Goal: Find specific page/section: Find specific page/section

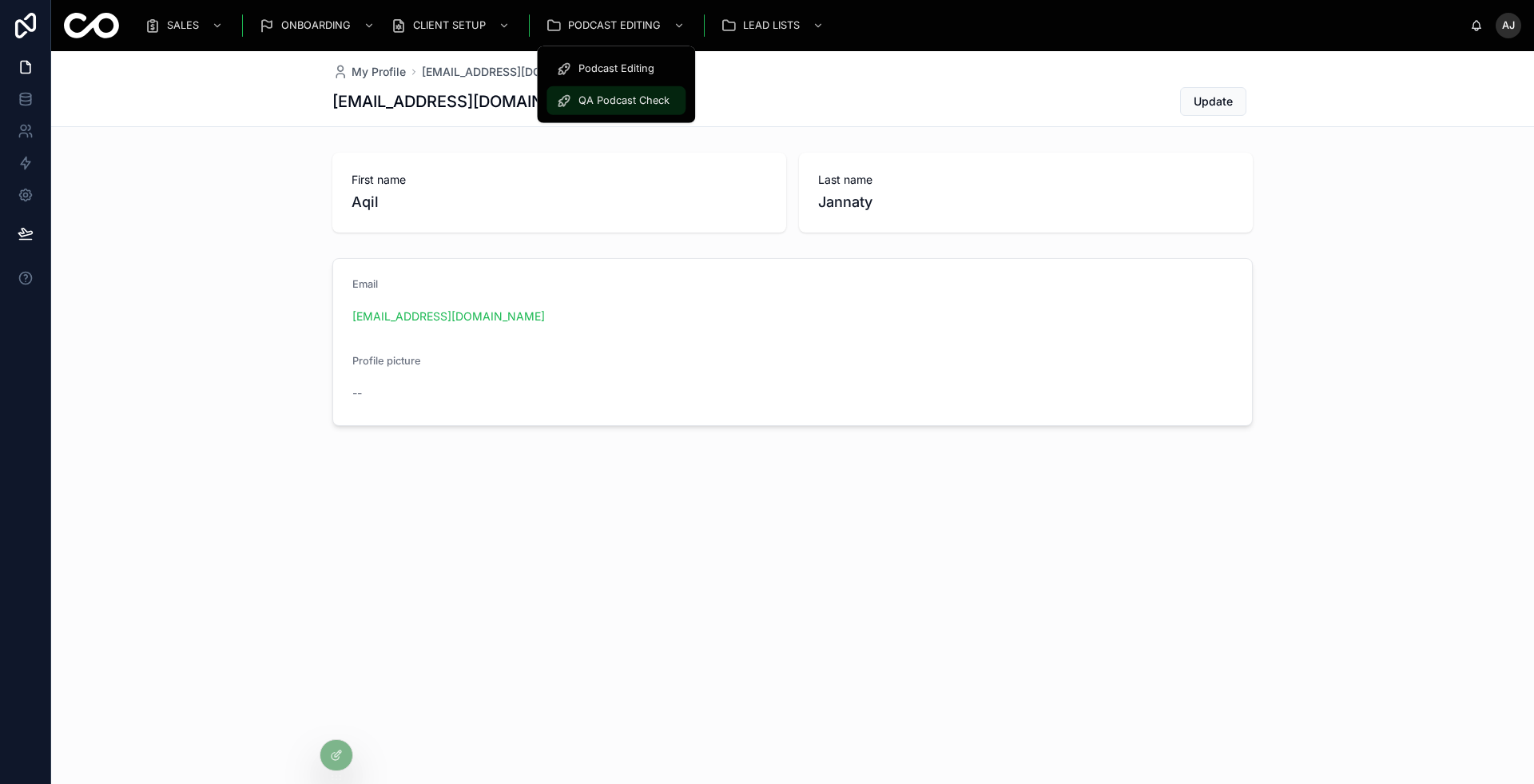
click at [622, 92] on div "QA Podcast Check" at bounding box center [616, 100] width 120 height 25
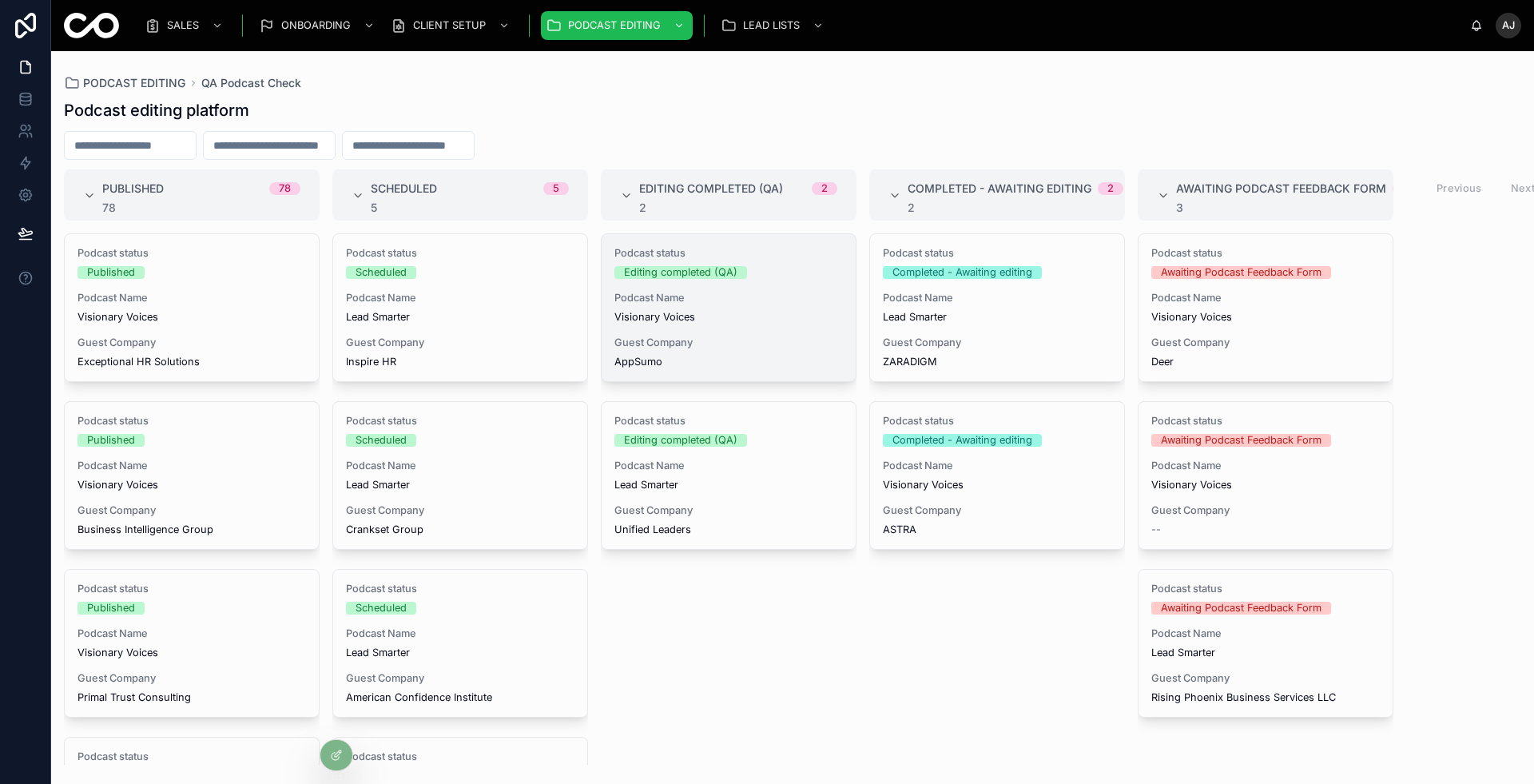
click at [794, 317] on span "Visionary Voices" at bounding box center [729, 317] width 229 height 13
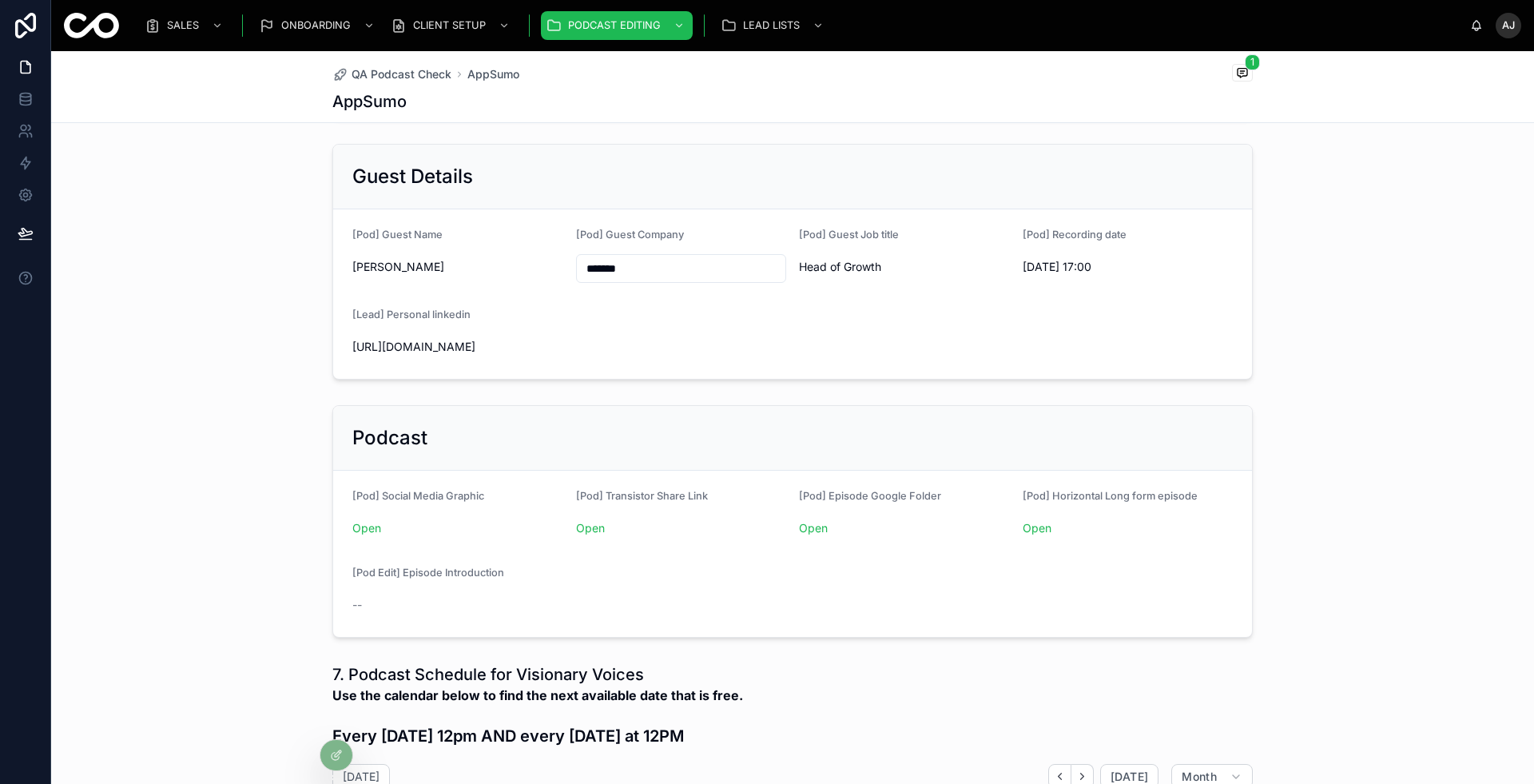
scroll to position [270, 0]
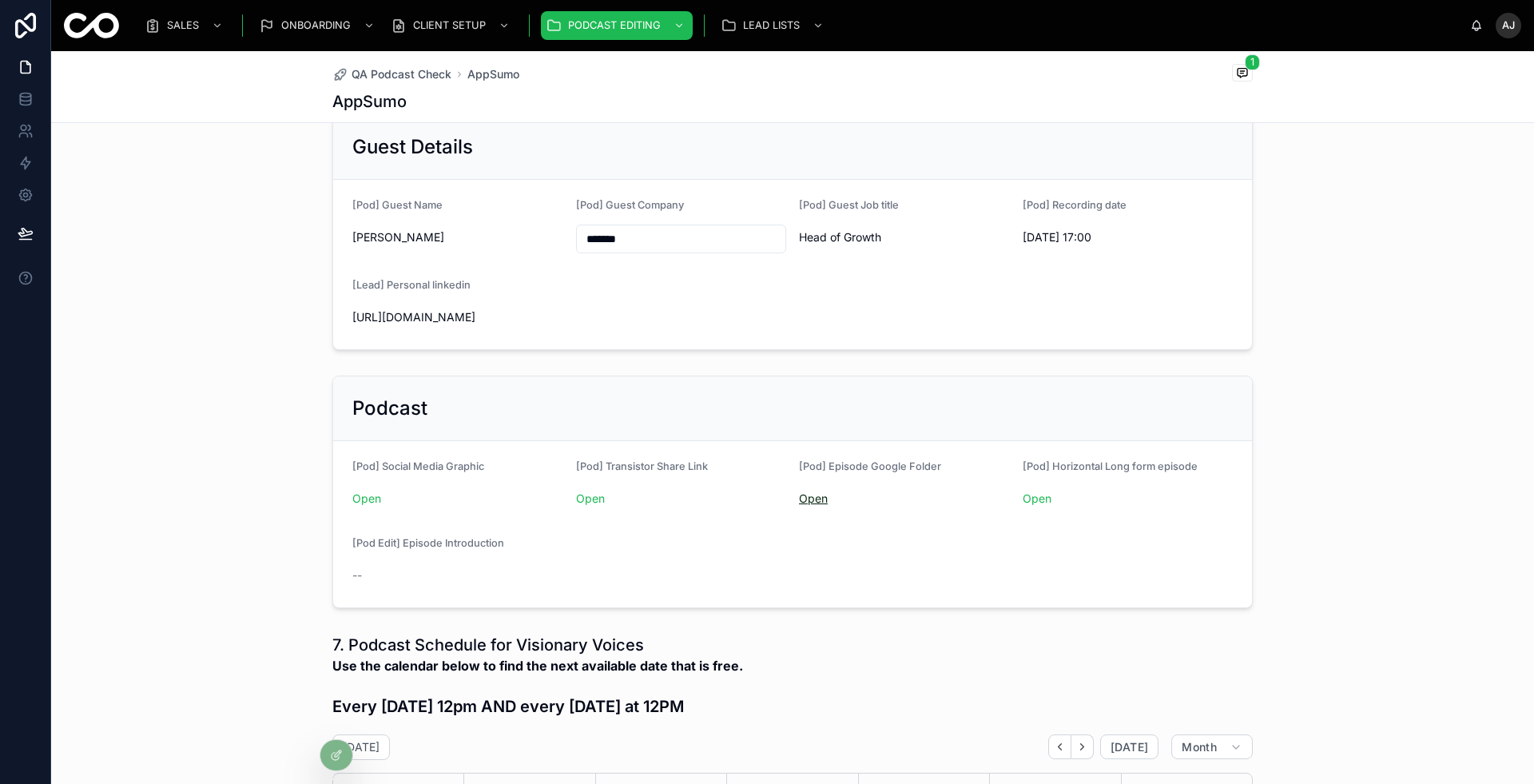
click at [815, 492] on link "Open" at bounding box center [813, 497] width 29 height 13
